Goal: Find contact information: Find contact information

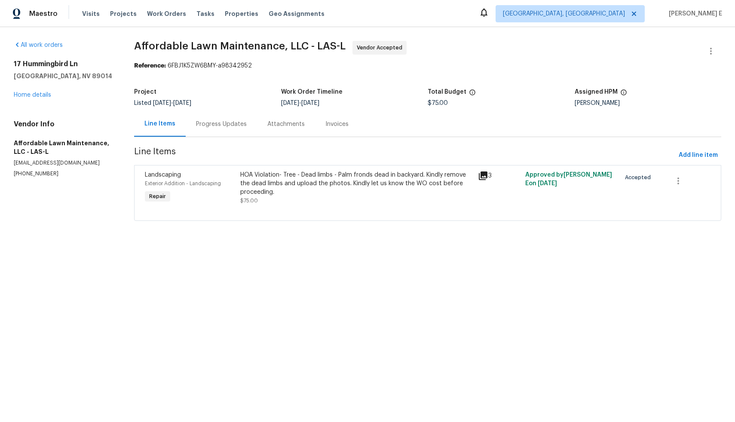
click at [214, 130] on div "Progress Updates" at bounding box center [221, 123] width 71 height 25
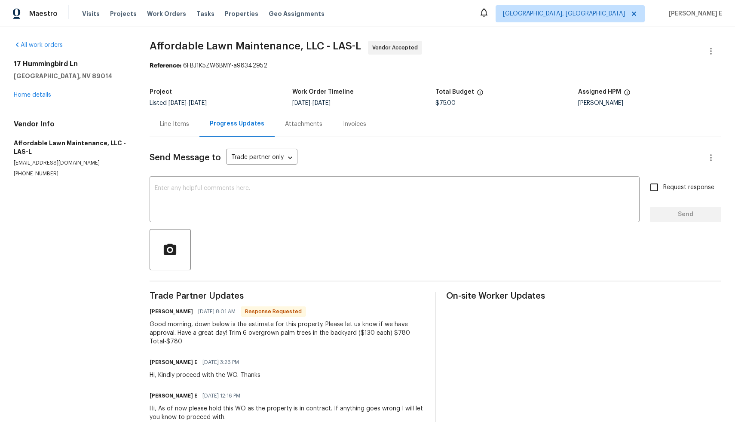
scroll to position [30, 0]
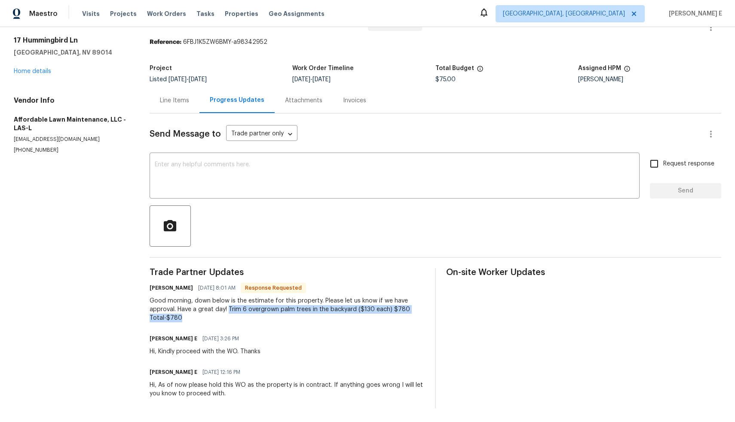
drag, startPoint x: 229, startPoint y: 302, endPoint x: 219, endPoint y: 311, distance: 12.8
click at [219, 311] on div "Good morning, down below is the estimate for this property. Please let us know …" at bounding box center [287, 310] width 275 height 26
copy div "Trim 6 overgrown palm trees in the backyard ($130 each) $780 Total-$780"
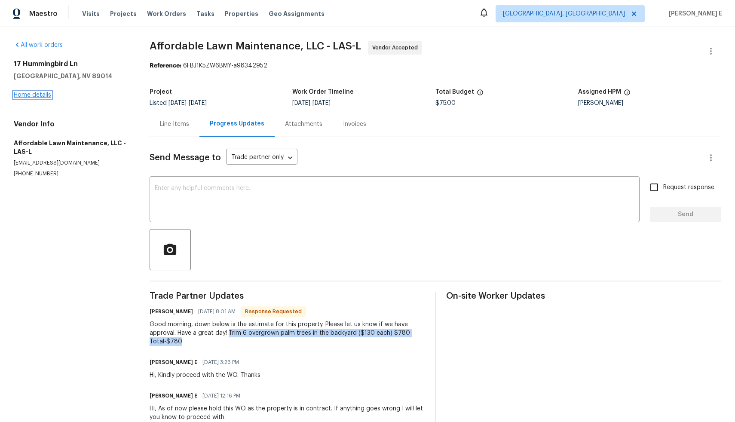
click at [40, 96] on link "Home details" at bounding box center [32, 95] width 37 height 6
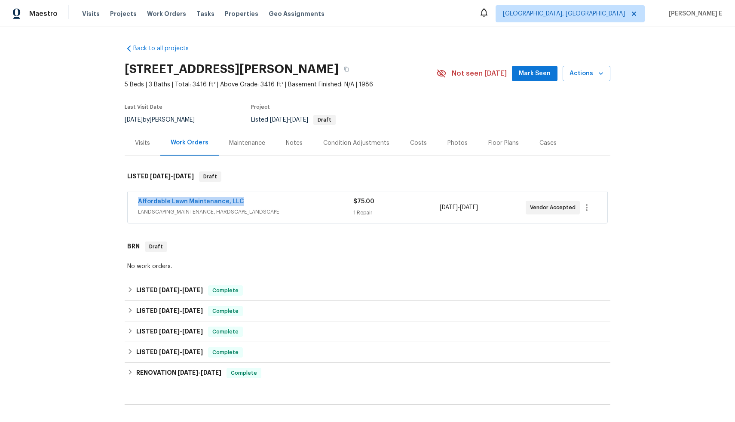
drag, startPoint x: 238, startPoint y: 201, endPoint x: 126, endPoint y: 202, distance: 112.7
click at [128, 202] on div "Affordable Lawn Maintenance, LLC LANDSCAPING_MAINTENANCE, HARDSCAPE_LANDSCAPE $…" at bounding box center [368, 207] width 480 height 31
copy link "Affordable Lawn Maintenance, LLC"
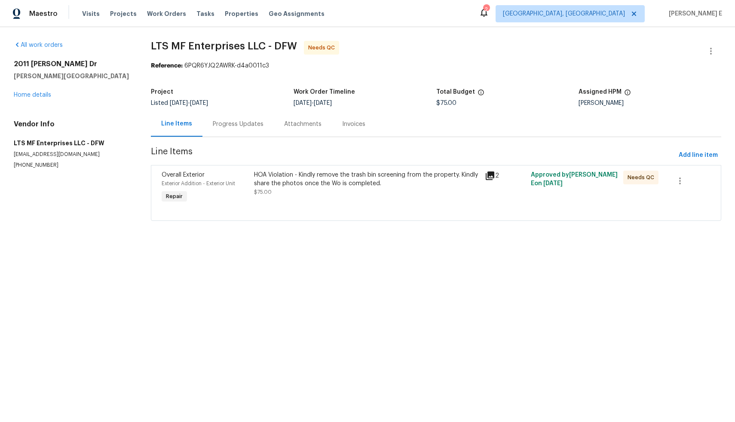
click at [237, 127] on div "Progress Updates" at bounding box center [238, 124] width 51 height 9
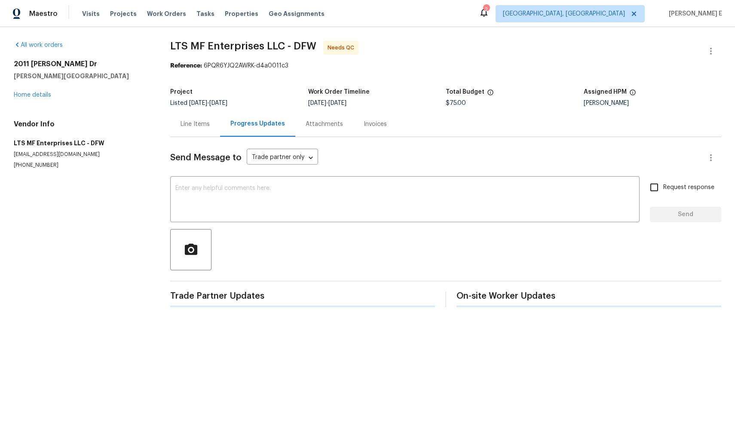
click at [237, 127] on div "Progress Updates" at bounding box center [258, 124] width 55 height 9
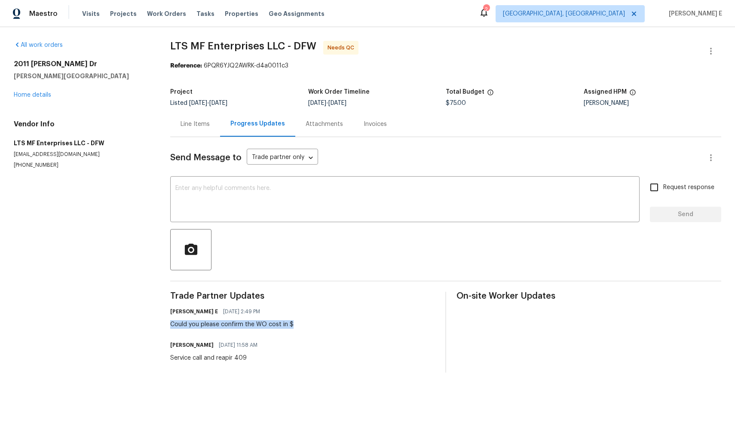
drag, startPoint x: 164, startPoint y: 326, endPoint x: 326, endPoint y: 329, distance: 161.3
click at [326, 329] on div "All work orders 2011 Henly Dr Forney, TX 75126 Home details Vendor Info LTS MF …" at bounding box center [367, 207] width 735 height 360
click at [326, 329] on div "Subham E 08/21/2025 2:49 PM Could you please confirm the WO cost in $" at bounding box center [302, 317] width 265 height 23
click at [187, 123] on div "Line Items" at bounding box center [195, 124] width 29 height 9
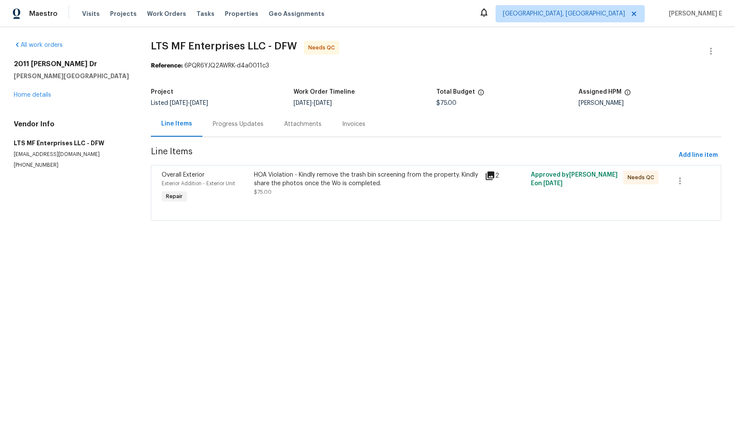
click at [487, 176] on icon at bounding box center [490, 176] width 9 height 9
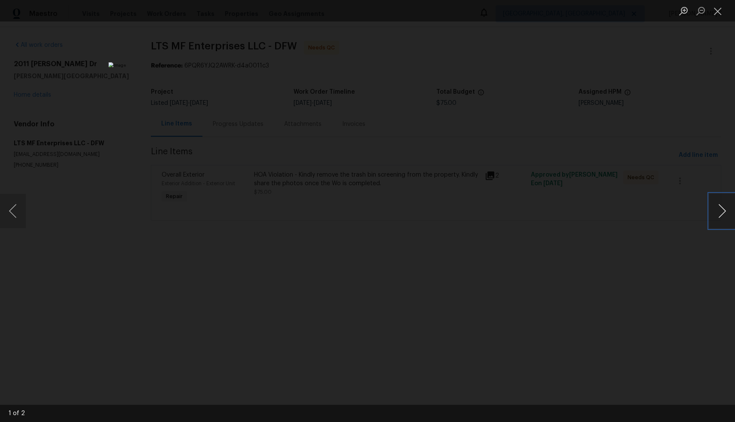
click at [717, 212] on button "Next image" at bounding box center [723, 211] width 26 height 34
click at [9, 212] on button "Previous image" at bounding box center [13, 211] width 26 height 34
click at [715, 15] on button "Close lightbox" at bounding box center [718, 10] width 17 height 15
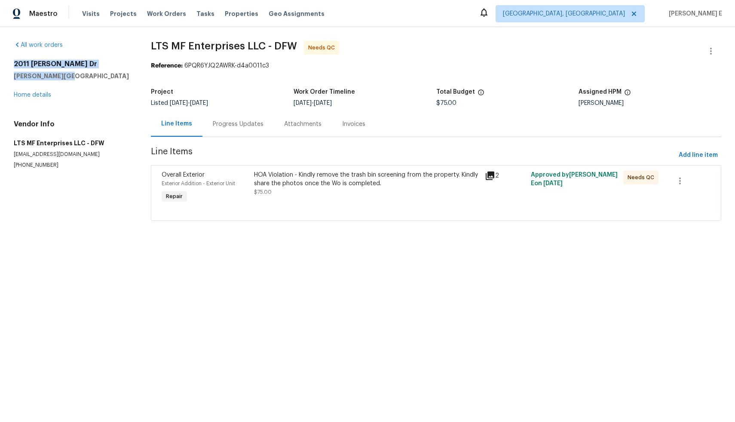
drag, startPoint x: 13, startPoint y: 64, endPoint x: 83, endPoint y: 79, distance: 72.0
click at [83, 79] on div "All work orders 2011 Henly Dr Forney, TX 75126 Home details Vendor Info LTS MF …" at bounding box center [367, 136] width 735 height 218
copy div "2011 Henly Dr Forney, TX 75126"
click at [233, 126] on div "Progress Updates" at bounding box center [238, 124] width 51 height 9
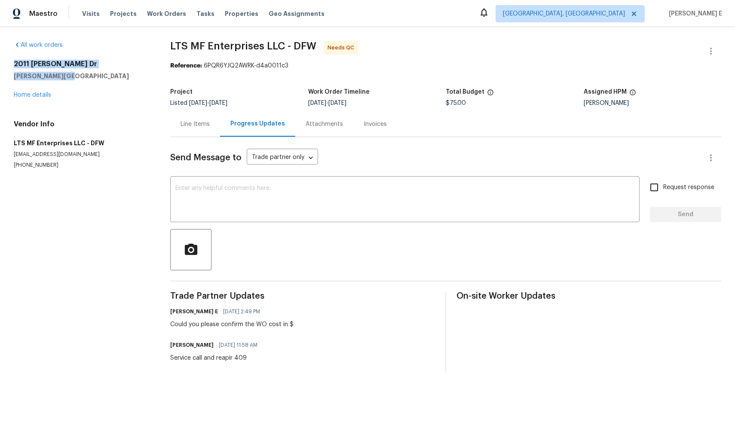
drag, startPoint x: 13, startPoint y: 63, endPoint x: 71, endPoint y: 73, distance: 59.0
click at [71, 73] on div "2011 Henly Dr Forney, TX 75126" at bounding box center [82, 70] width 136 height 21
copy div "2011 Henly Dr Forney, TX 75126"
click at [289, 324] on div "Could you please confirm the WO cost in $" at bounding box center [231, 324] width 123 height 9
click at [290, 326] on div "Could you please confirm the WO cost in $" at bounding box center [231, 324] width 123 height 9
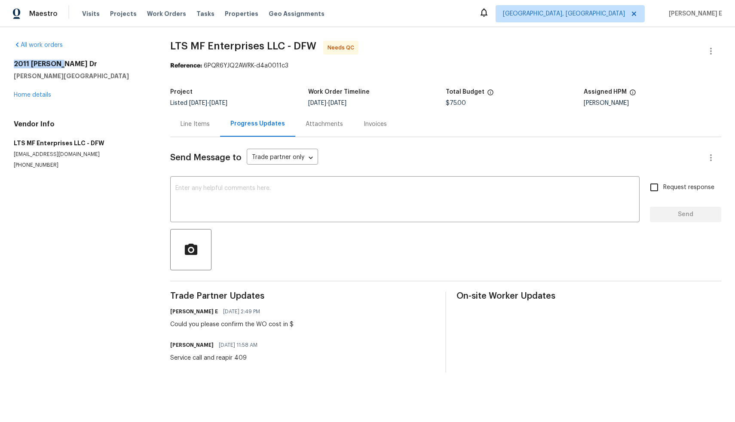
drag, startPoint x: 12, startPoint y: 62, endPoint x: 62, endPoint y: 63, distance: 50.3
click at [62, 63] on div "All work orders 2011 Henly Dr Forney, TX 75126 Home details Vendor Info LTS MF …" at bounding box center [367, 207] width 735 height 360
copy h2 "2011 Henly Dr"
drag, startPoint x: 9, startPoint y: 164, endPoint x: 56, endPoint y: 165, distance: 46.9
click at [56, 165] on div "All work orders 2011 Henly Dr Forney, TX 75126 Home details Vendor Info LTS MF …" at bounding box center [367, 207] width 735 height 360
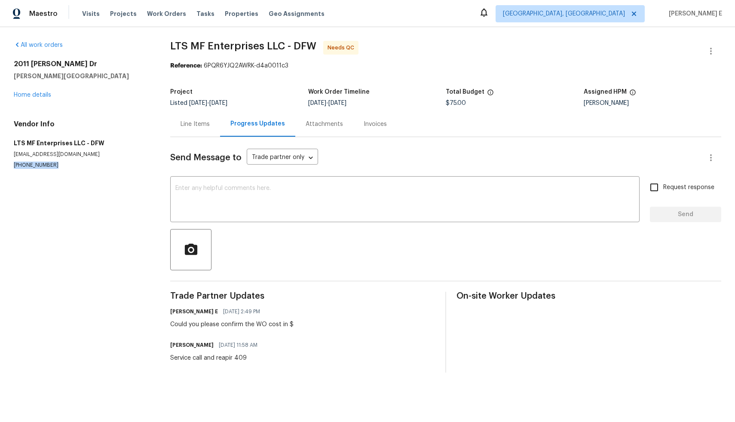
copy p "(817) 988-4131"
